Goal: Check status

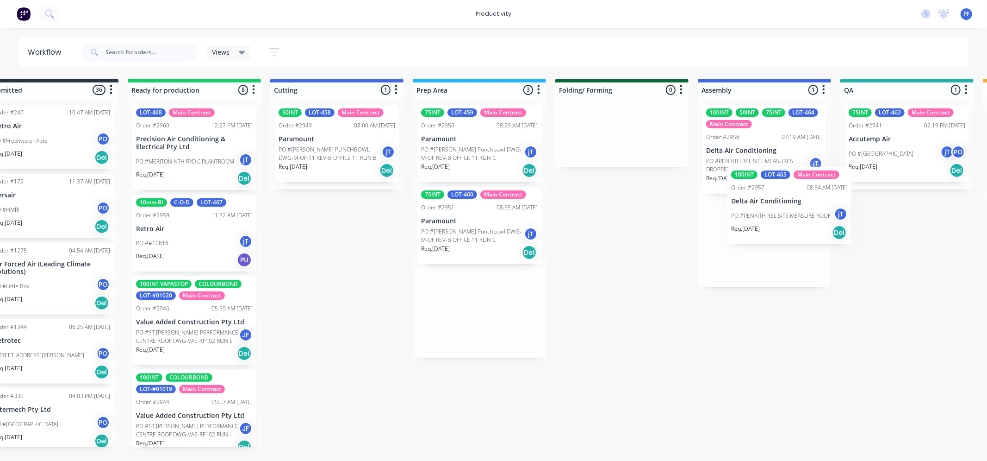
drag, startPoint x: 500, startPoint y: 235, endPoint x: 777, endPoint y: 212, distance: 277.4
click at [777, 212] on div "Submitted 36 Order #240 10:47 AM [DATE] Retro Air PO #Freshwater Apts PO Req. […" at bounding box center [864, 263] width 1812 height 368
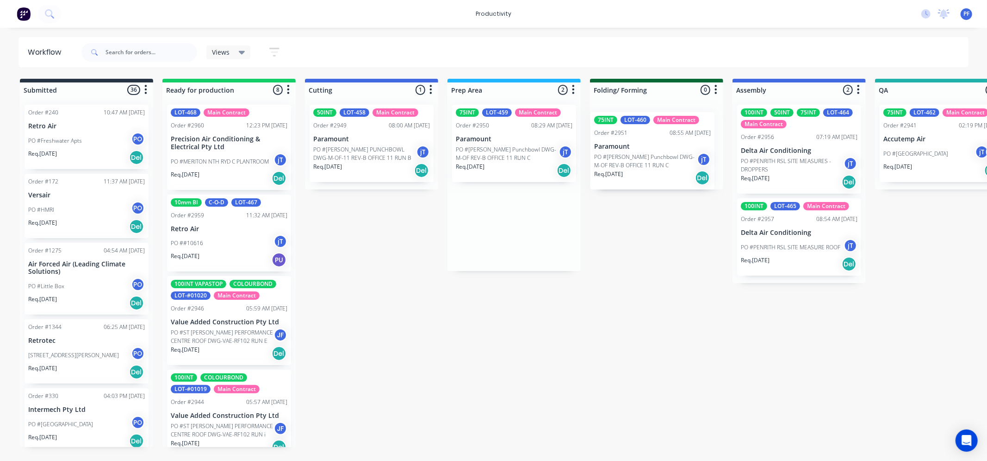
drag, startPoint x: 506, startPoint y: 233, endPoint x: 658, endPoint y: 131, distance: 183.2
click at [658, 131] on div "Submitted 36 Order #240 10:47 AM [DATE] Retro Air PO #Freshwater Apts PO Req. […" at bounding box center [899, 263] width 1812 height 368
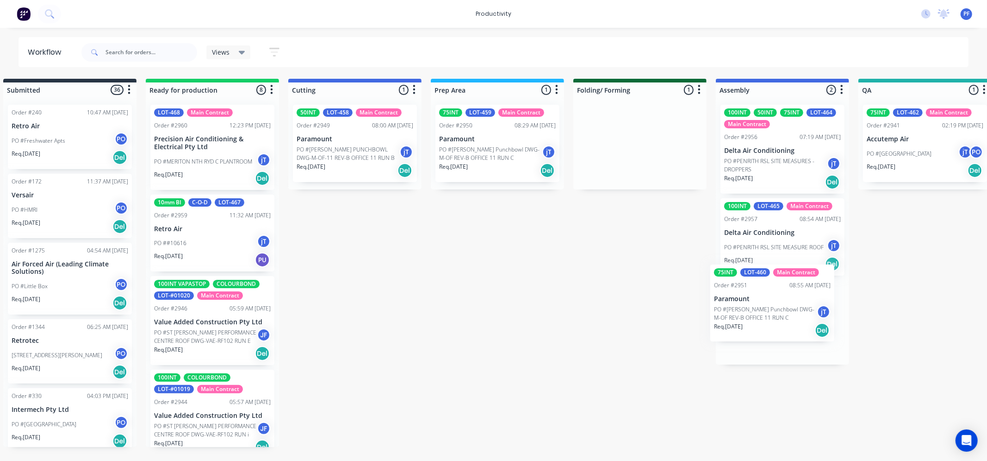
scroll to position [0, 21]
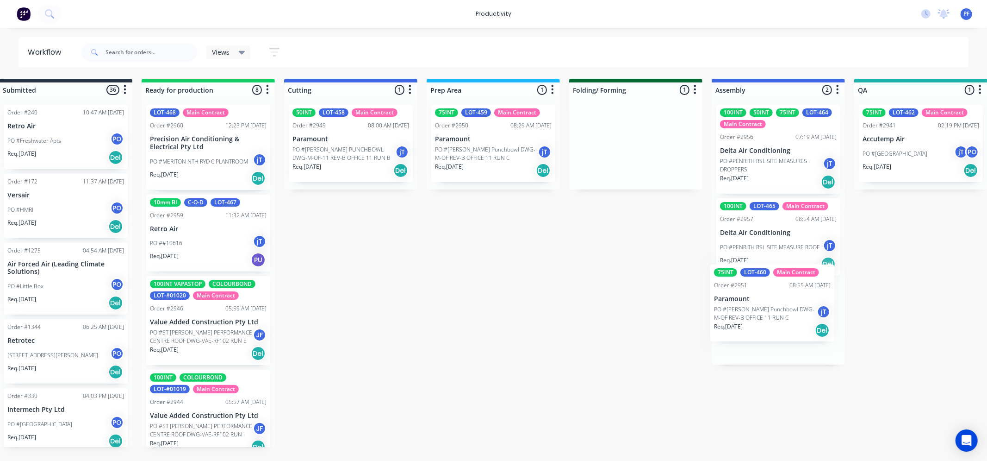
drag, startPoint x: 664, startPoint y: 159, endPoint x: 783, endPoint y: 336, distance: 212.9
click at [783, 336] on div "Submitted 36 Order #240 10:47 AM [DATE] Retro Air PO #Freshwater Apts PO Req. […" at bounding box center [878, 263] width 1812 height 368
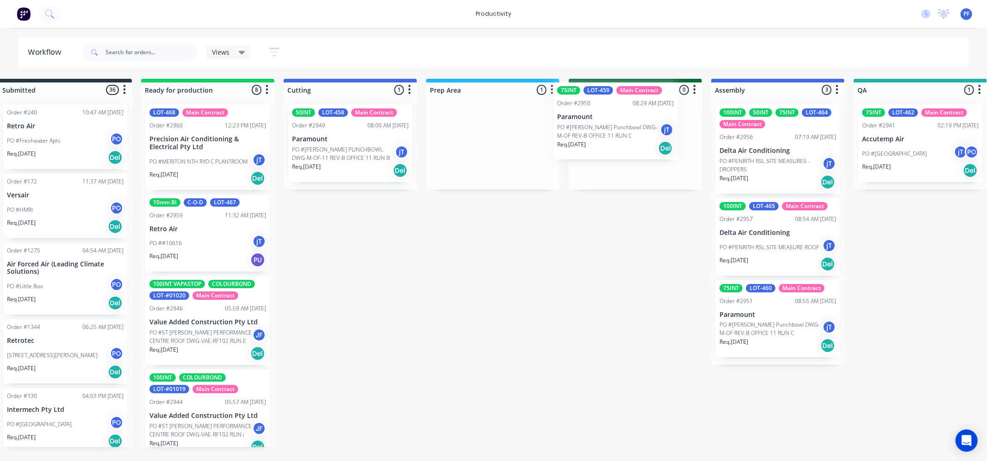
drag, startPoint x: 475, startPoint y: 163, endPoint x: 469, endPoint y: 158, distance: 8.6
click at [605, 140] on div "Submitted 36 Order #240 10:47 AM [DATE] Retro Air PO #Freshwater Apts PO Req. […" at bounding box center [878, 263] width 1812 height 368
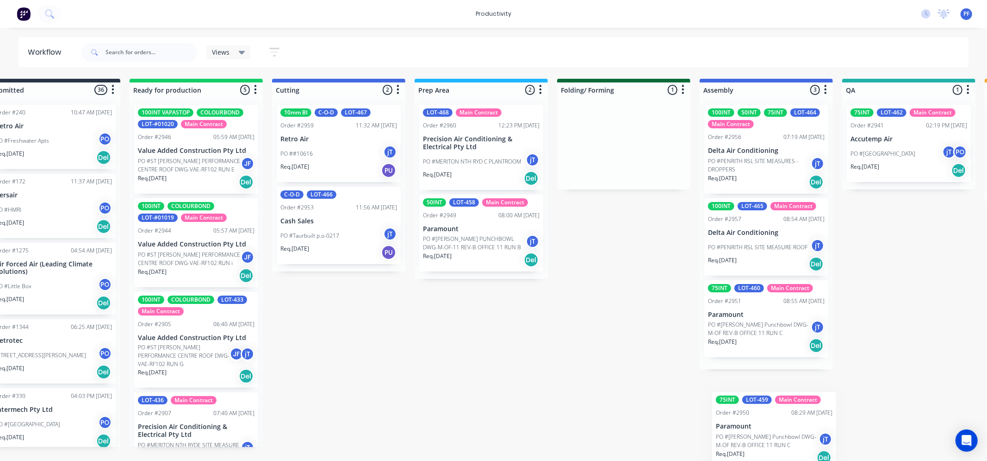
drag, startPoint x: 640, startPoint y: 158, endPoint x: 761, endPoint y: 433, distance: 300.8
click at [761, 433] on div "Submitted 36 Order #240 10:47 AM [DATE] Retro Air PO #Freshwater Apts PO Req. […" at bounding box center [866, 263] width 1812 height 368
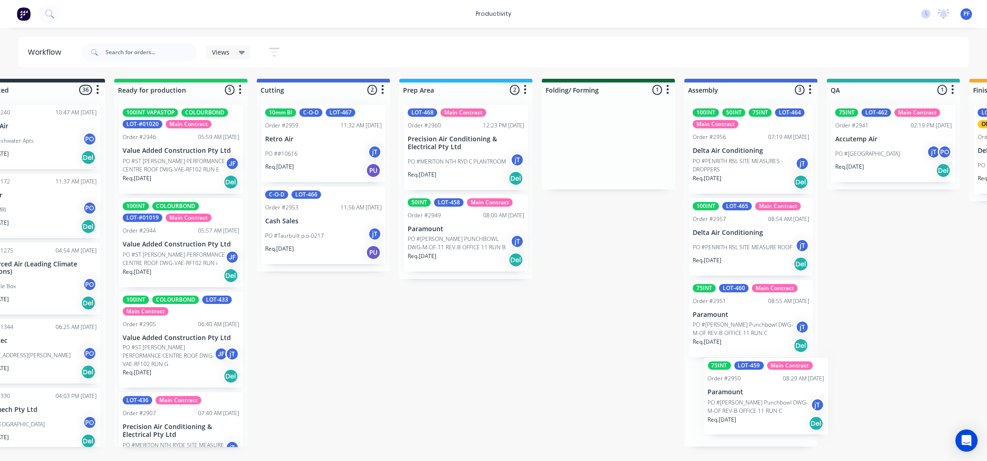
scroll to position [0, 52]
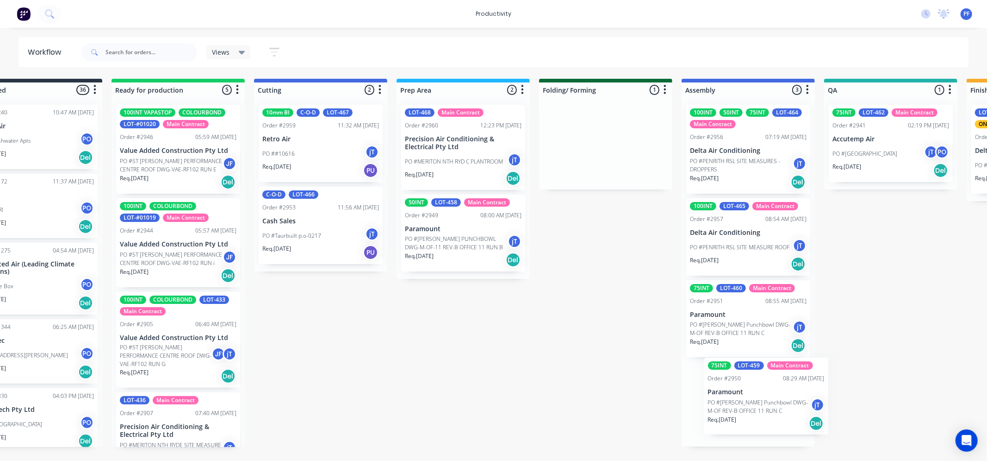
drag, startPoint x: 619, startPoint y: 187, endPoint x: 747, endPoint y: 422, distance: 266.8
click at [748, 422] on div "Submitted 36 Order #240 10:47 AM [DATE] Retro Air PO #Freshwater Apts PO Req. […" at bounding box center [848, 263] width 1812 height 368
